Goal: Information Seeking & Learning: Understand process/instructions

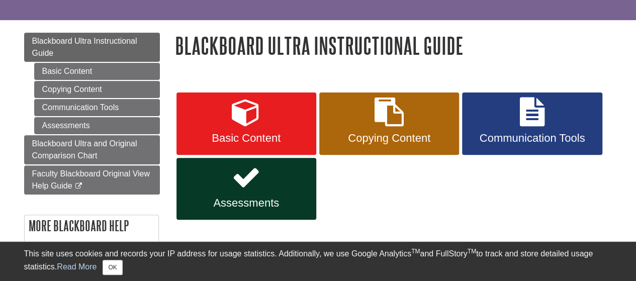
scroll to position [101, 0]
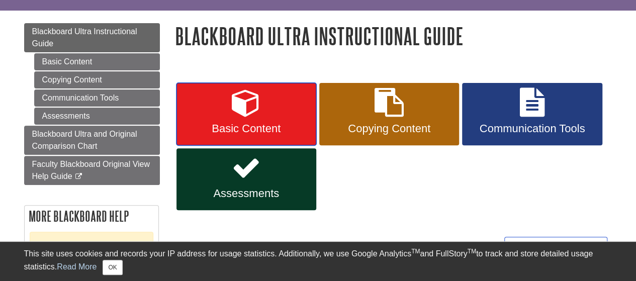
click at [250, 115] on icon at bounding box center [246, 102] width 29 height 29
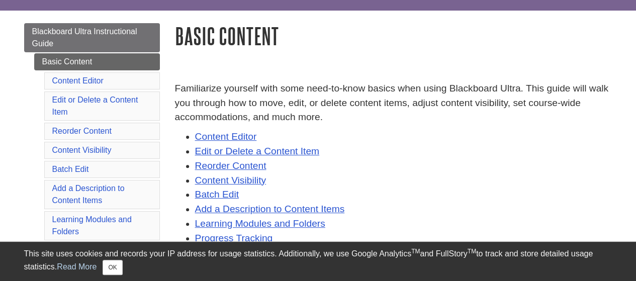
scroll to position [151, 0]
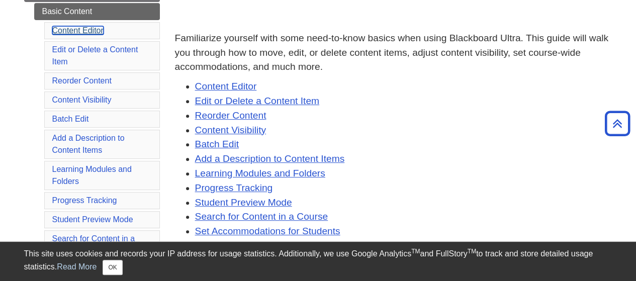
click at [93, 28] on link "Content Editor" at bounding box center [77, 30] width 51 height 9
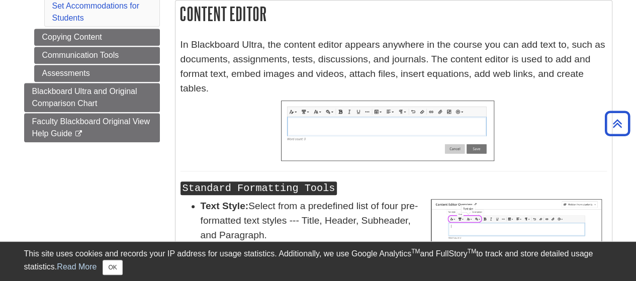
scroll to position [365, 0]
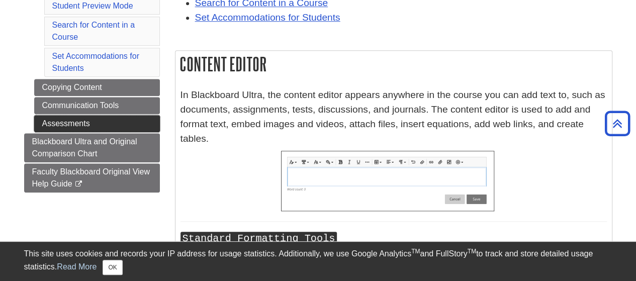
click at [81, 119] on link "Assessments" at bounding box center [97, 123] width 126 height 17
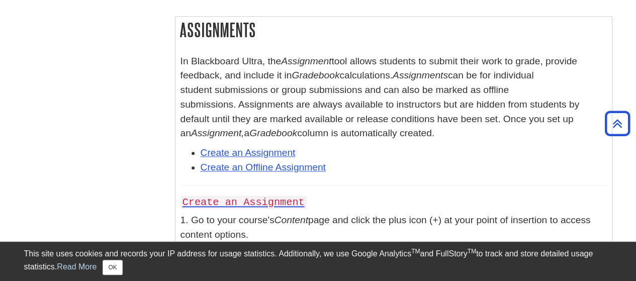
scroll to position [503, 0]
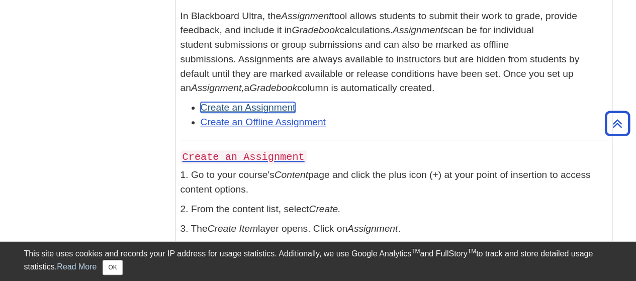
click at [268, 107] on link "Create an Assignment" at bounding box center [248, 107] width 95 height 11
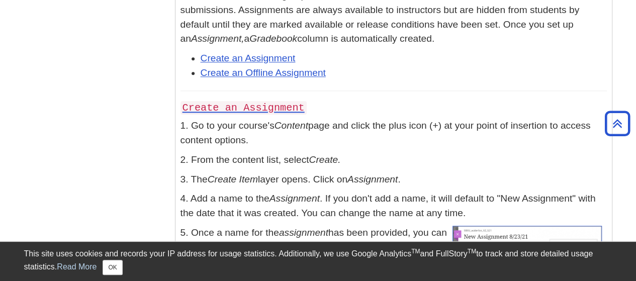
scroll to position [351, 0]
